Goal: Task Accomplishment & Management: Use online tool/utility

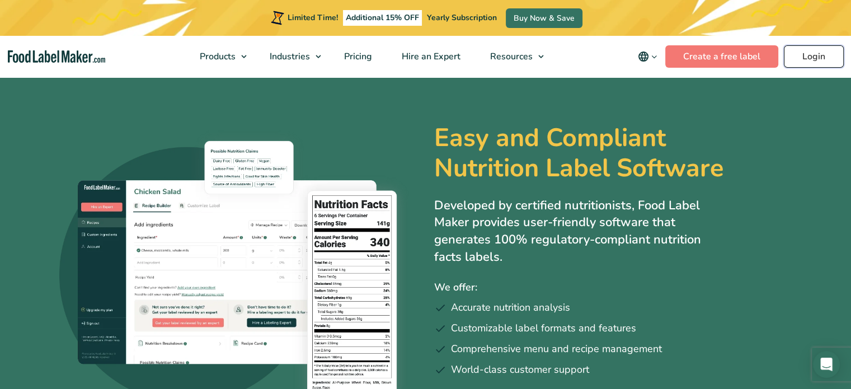
drag, startPoint x: 0, startPoint y: 0, endPoint x: 822, endPoint y: 67, distance: 824.8
click at [822, 67] on link "Login" at bounding box center [814, 56] width 60 height 22
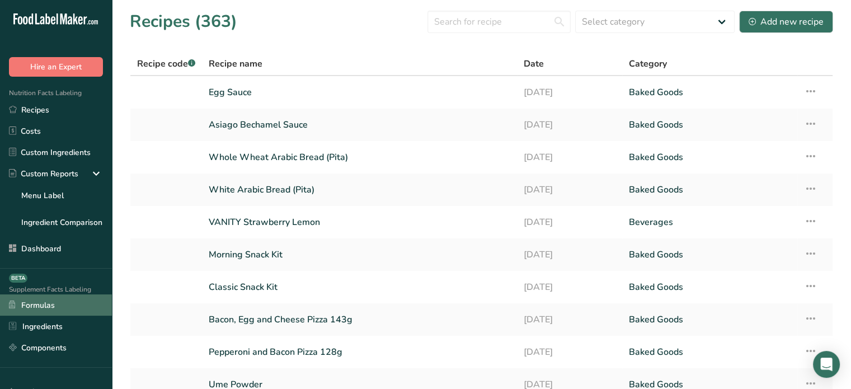
click at [64, 310] on link "Formulas" at bounding box center [56, 304] width 112 height 21
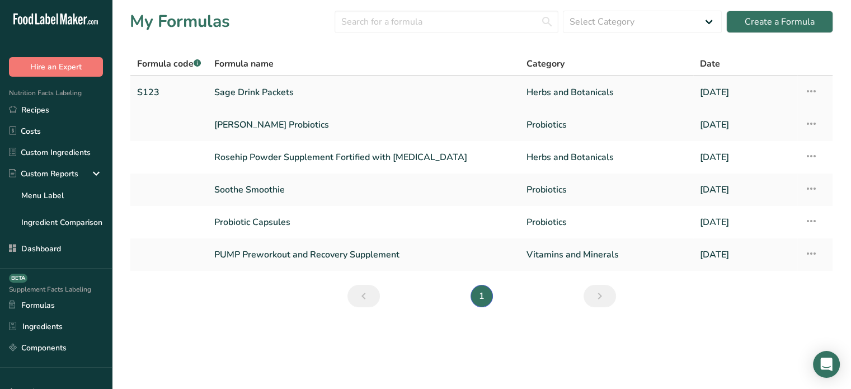
click at [271, 91] on link "Sage Drink Packets" at bounding box center [363, 92] width 299 height 23
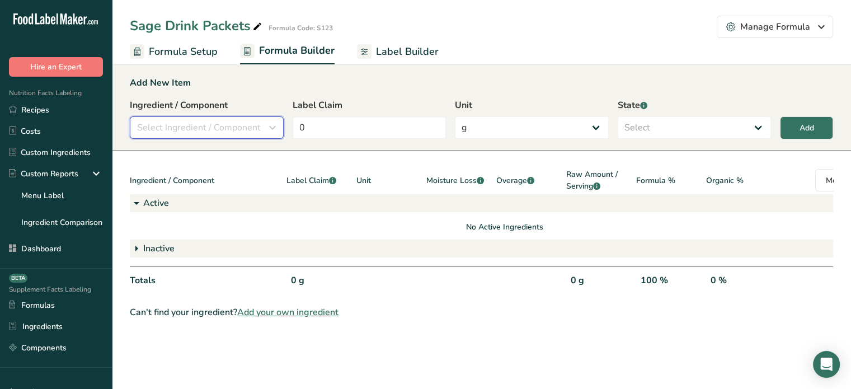
click at [239, 131] on span "Select Ingredient / Component" at bounding box center [199, 127] width 124 height 13
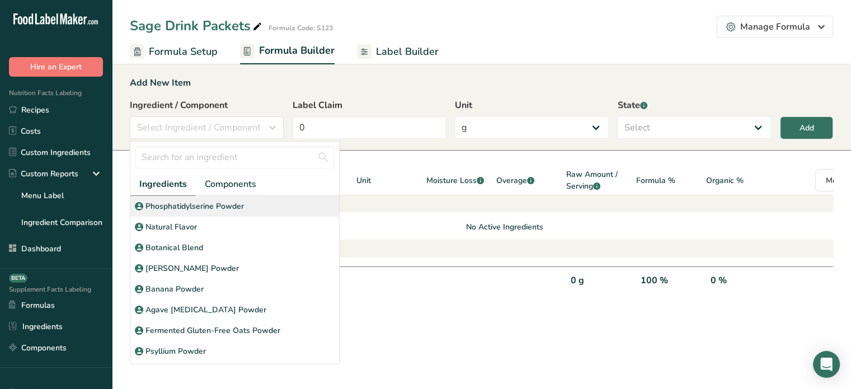
click at [235, 197] on div "Phosphatidylserine Powder" at bounding box center [234, 206] width 209 height 21
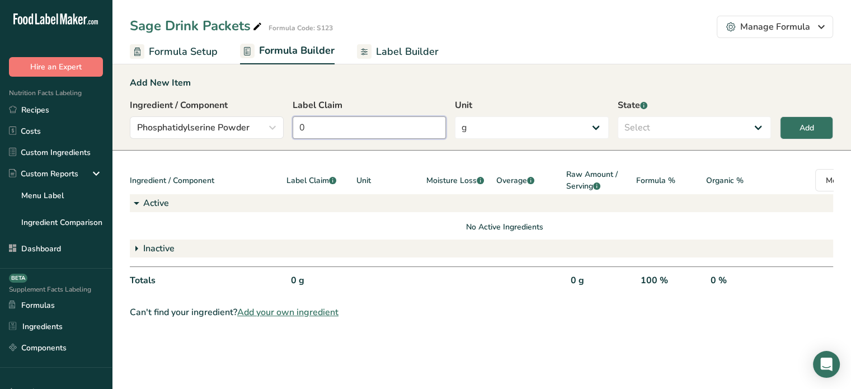
click at [337, 134] on input "0" at bounding box center [369, 127] width 154 height 22
type input "400"
click at [588, 139] on div "Ingredient / Component Phosphatidylserine Powder Ingredients Components Phospha…" at bounding box center [481, 121] width 703 height 47
click at [586, 121] on select "g Kilograms mg Oz Pound PPM B CFU mcg µg kcal kJ" at bounding box center [532, 127] width 154 height 22
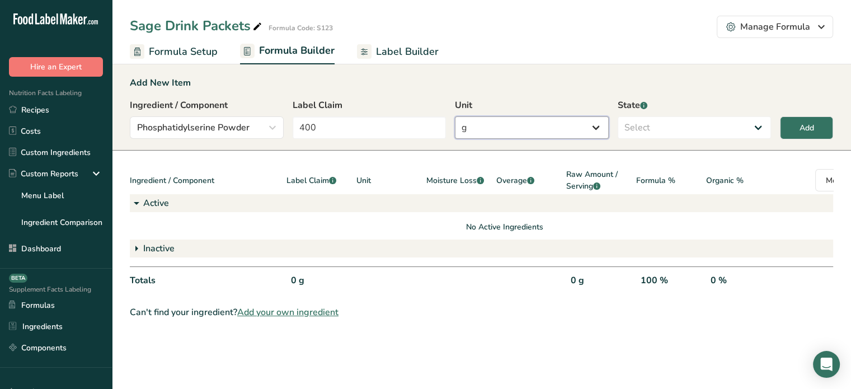
select select "2"
click at [455, 116] on select "g Kilograms mg Oz Pound PPM B CFU mcg µg kcal kJ" at bounding box center [532, 127] width 154 height 22
click at [672, 134] on select "Select Active Inactive" at bounding box center [694, 127] width 154 height 22
select select "active"
click at [617, 116] on select "Select Active Inactive" at bounding box center [694, 127] width 154 height 22
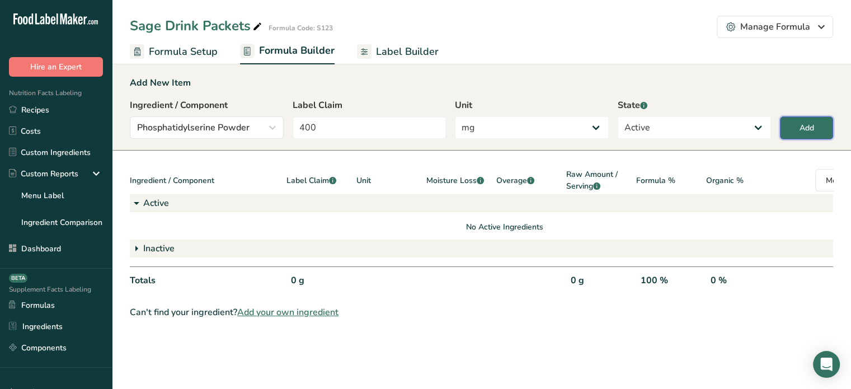
click at [809, 135] on button "Add" at bounding box center [806, 127] width 53 height 23
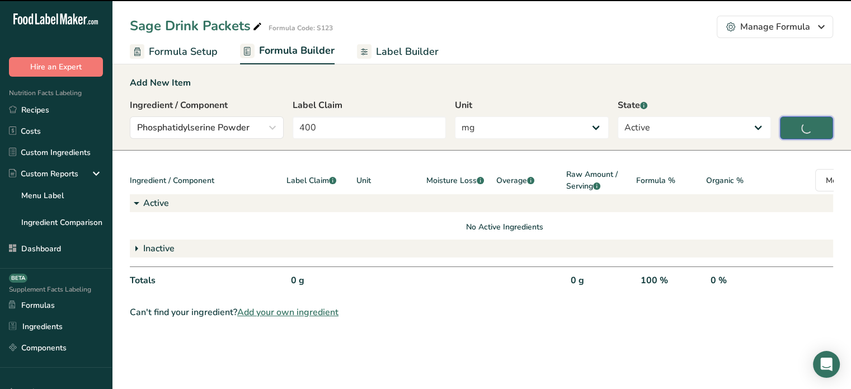
type input "0"
select select "0"
select select
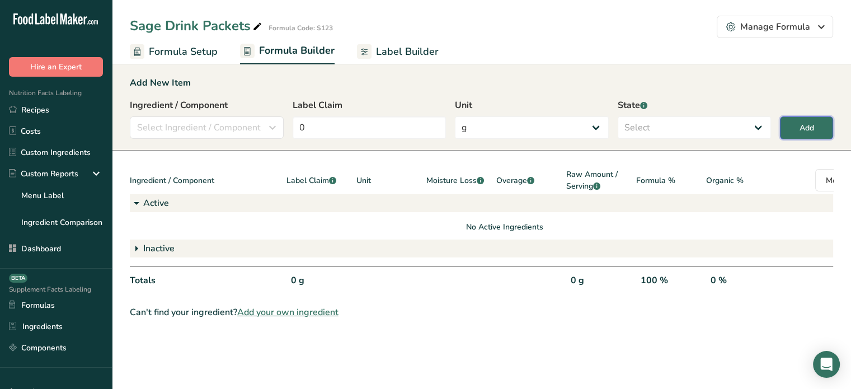
select select "2"
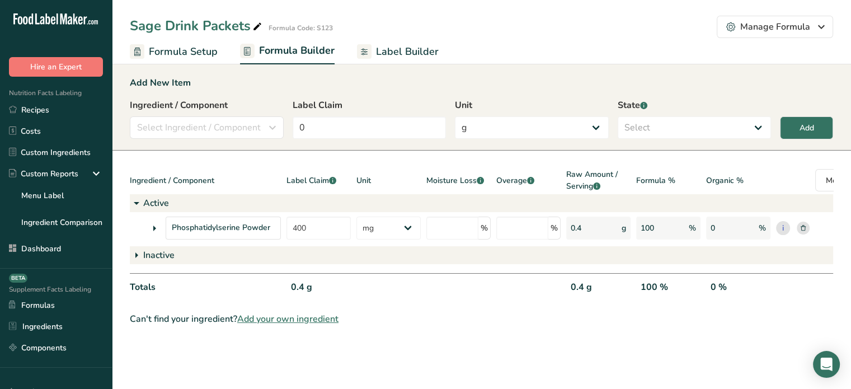
click at [150, 226] on icon at bounding box center [154, 228] width 13 height 20
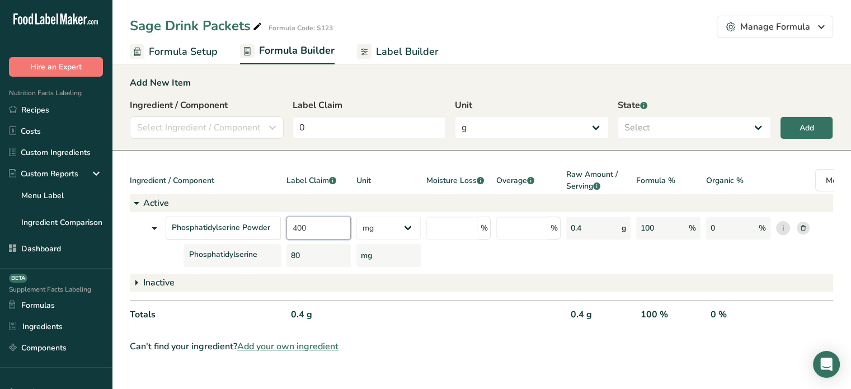
click at [320, 231] on input "400" at bounding box center [318, 227] width 64 height 23
type input "2.1"
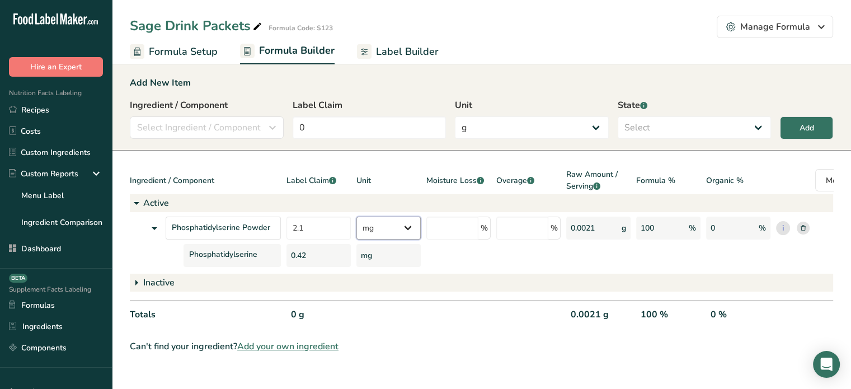
click at [378, 228] on select "g Kilograms mg Oz Pound PPM B CFU mcg µg kcal kJ" at bounding box center [388, 227] width 64 height 23
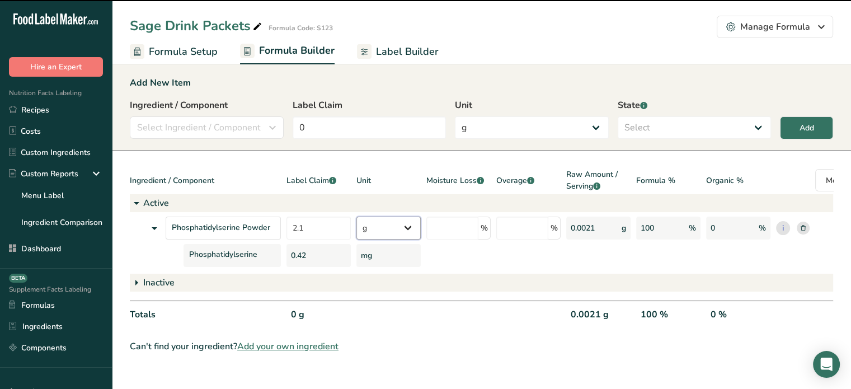
click at [356, 216] on select "g Kilograms mg Oz Pound PPM B CFU mcg µg kcal kJ" at bounding box center [388, 227] width 64 height 23
select select "0"
